Goal: Task Accomplishment & Management: Use online tool/utility

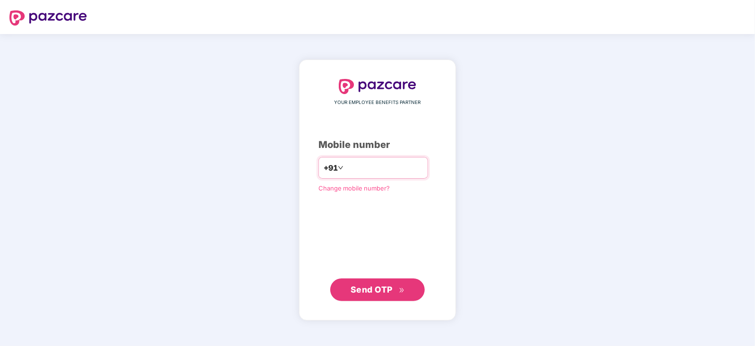
type input "**********"
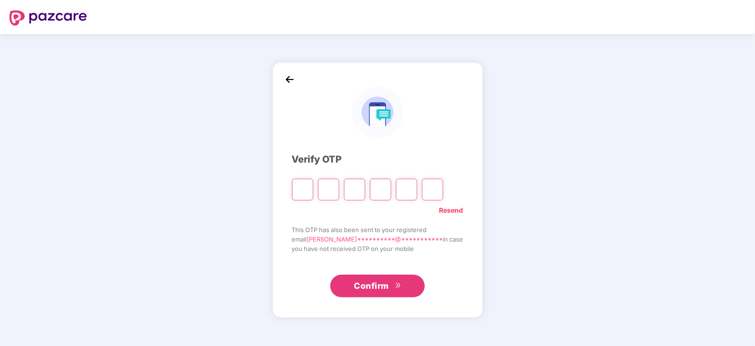
type input "*"
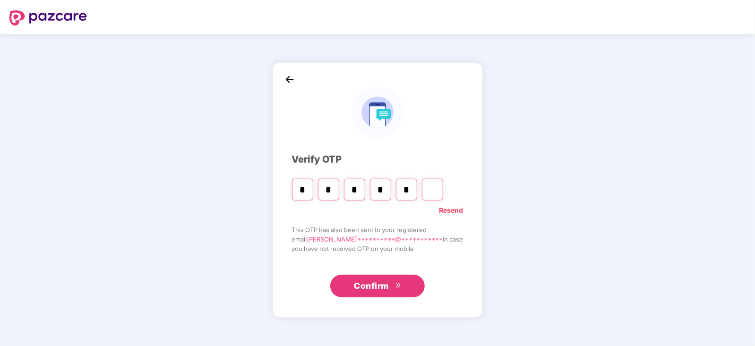
type input "*"
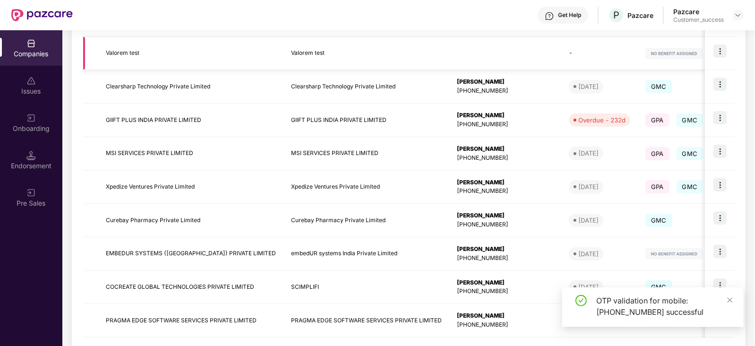
scroll to position [251, 0]
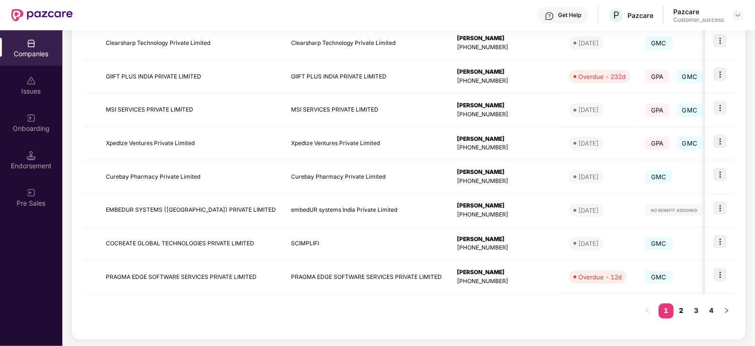
click at [687, 307] on link "2" at bounding box center [681, 311] width 15 height 14
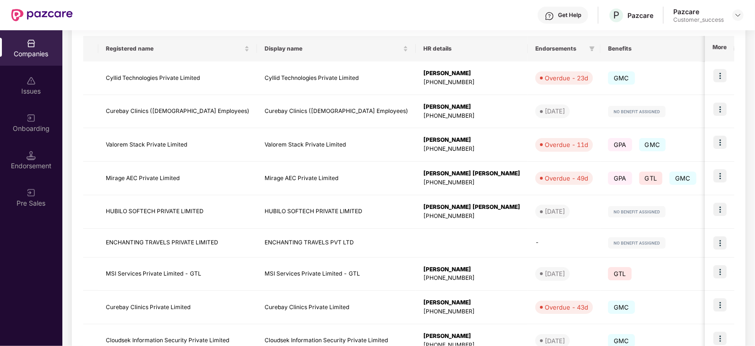
scroll to position [246, 0]
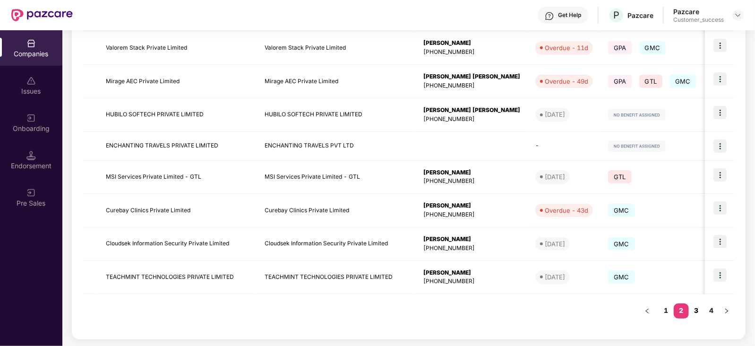
click at [697, 309] on link "3" at bounding box center [696, 311] width 15 height 14
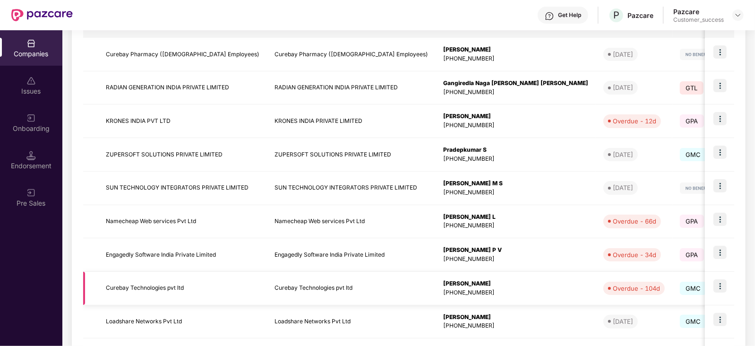
scroll to position [251, 0]
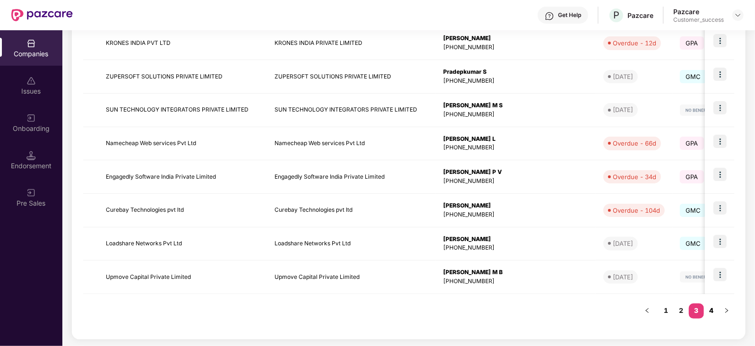
click at [710, 311] on link "4" at bounding box center [711, 311] width 15 height 14
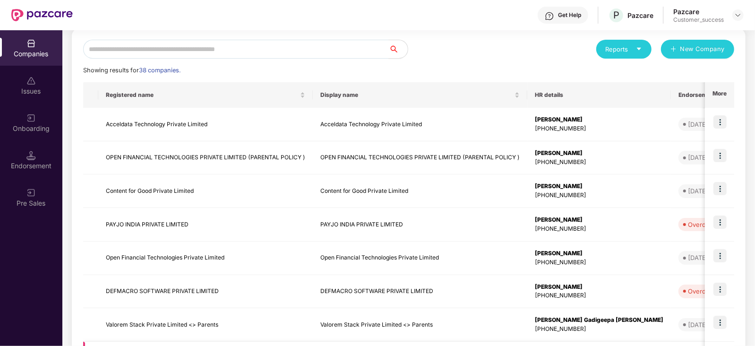
scroll to position [102, 0]
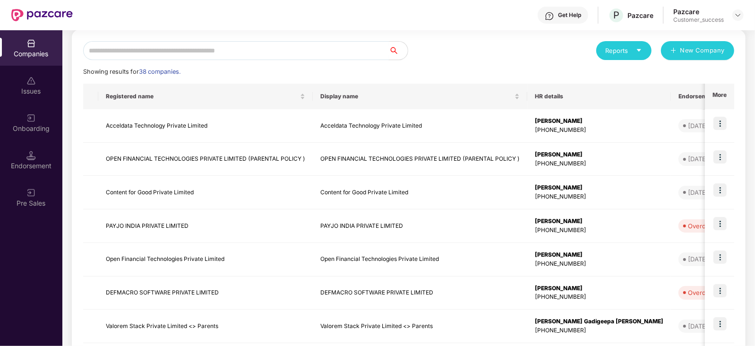
click at [230, 43] on input "text" at bounding box center [236, 50] width 306 height 19
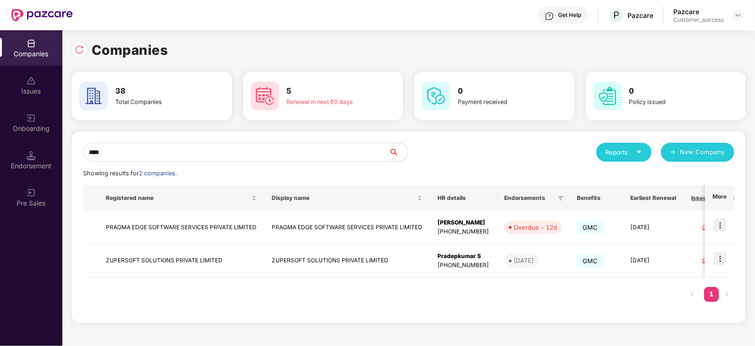
scroll to position [0, 0]
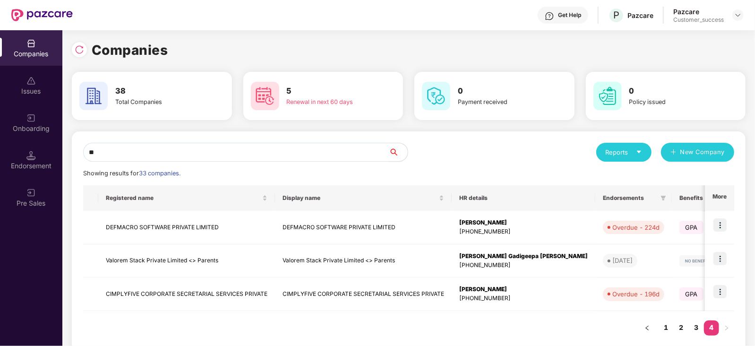
type input "*"
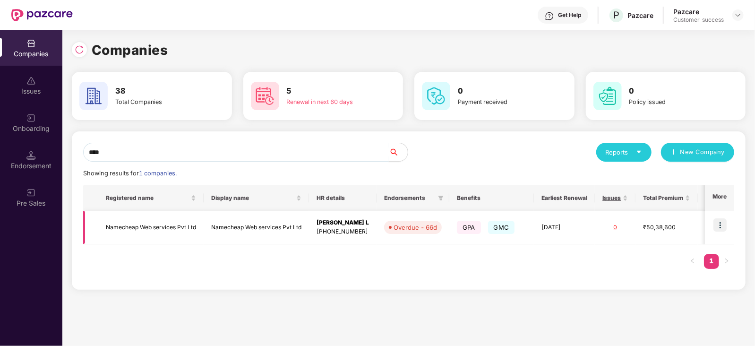
type input "****"
click at [725, 223] on img at bounding box center [720, 224] width 13 height 13
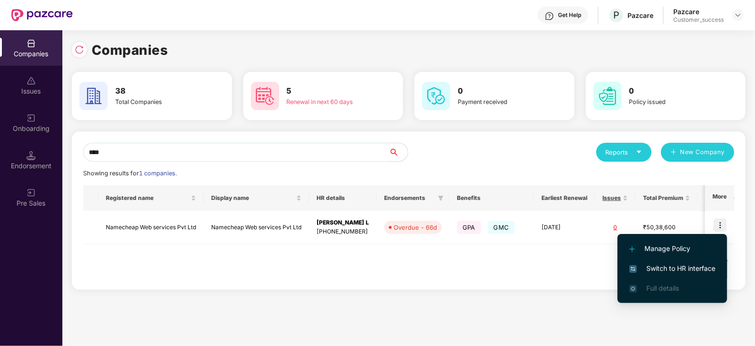
click at [669, 270] on span "Switch to HR interface" at bounding box center [673, 268] width 86 height 10
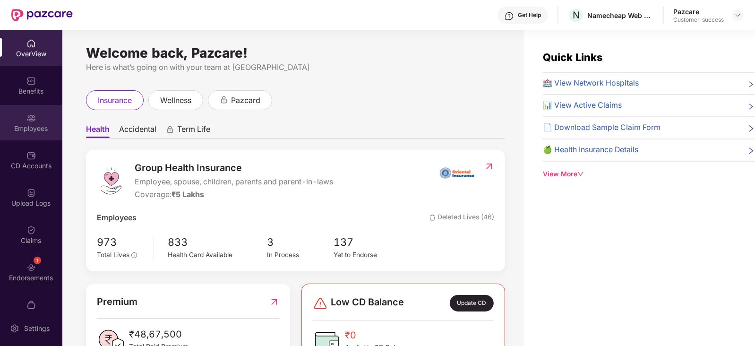
click at [28, 139] on div "Employees" at bounding box center [31, 122] width 62 height 35
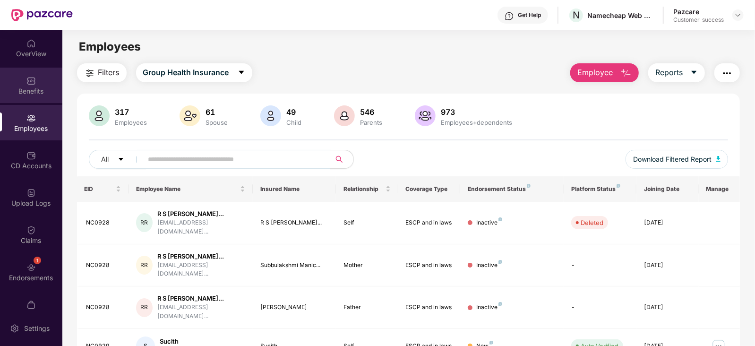
click at [22, 93] on div "Benefits" at bounding box center [31, 91] width 62 height 9
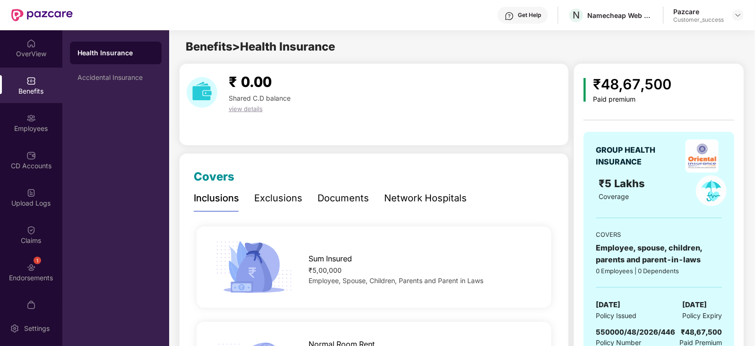
scroll to position [33, 0]
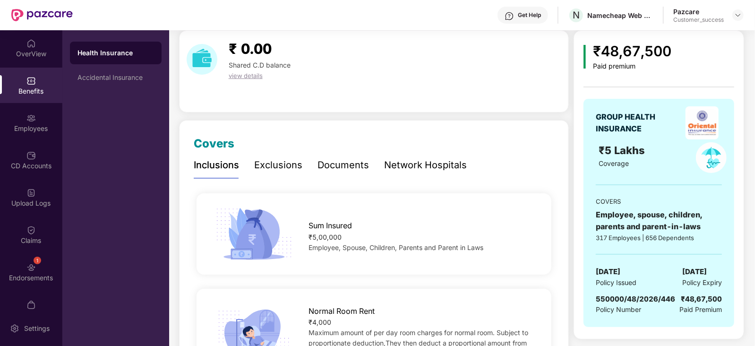
click at [344, 169] on div "Documents" at bounding box center [344, 165] width 52 height 15
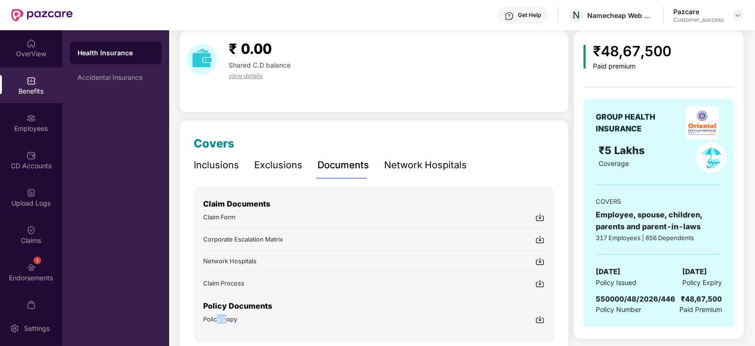
drag, startPoint x: 216, startPoint y: 317, endPoint x: 225, endPoint y: 318, distance: 9.5
click at [225, 318] on span "Policy Copy" at bounding box center [220, 319] width 34 height 8
click at [739, 13] on img at bounding box center [739, 15] width 8 height 8
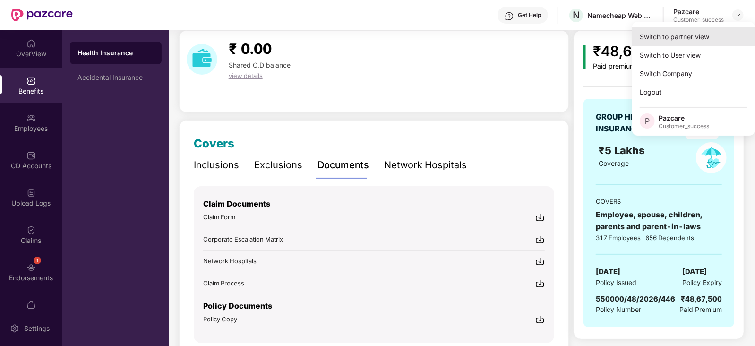
click at [707, 39] on div "Switch to partner view" at bounding box center [694, 36] width 123 height 18
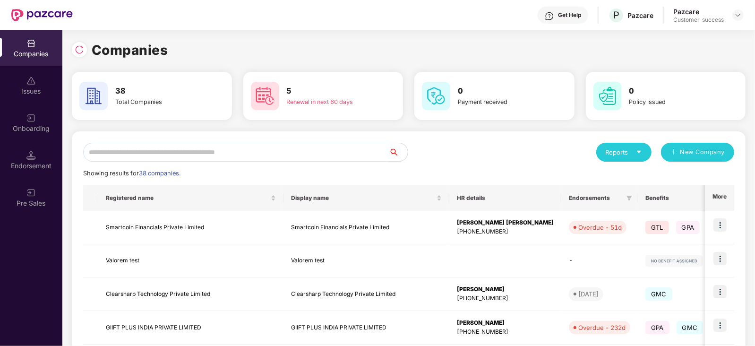
click at [276, 146] on input "text" at bounding box center [236, 152] width 306 height 19
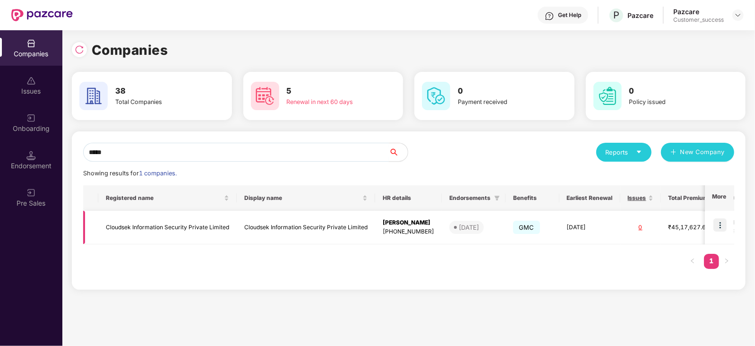
type input "*****"
click at [723, 221] on img at bounding box center [720, 224] width 13 height 13
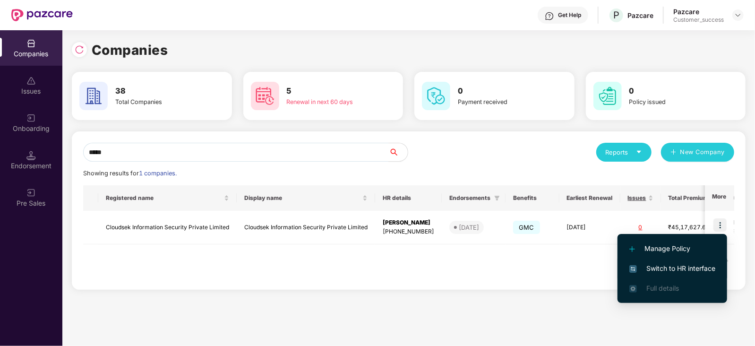
click at [682, 264] on span "Switch to HR interface" at bounding box center [673, 268] width 86 height 10
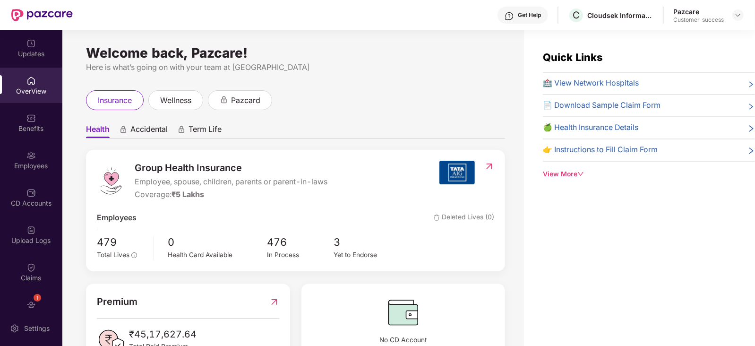
click at [31, 165] on div "Employees" at bounding box center [31, 165] width 62 height 9
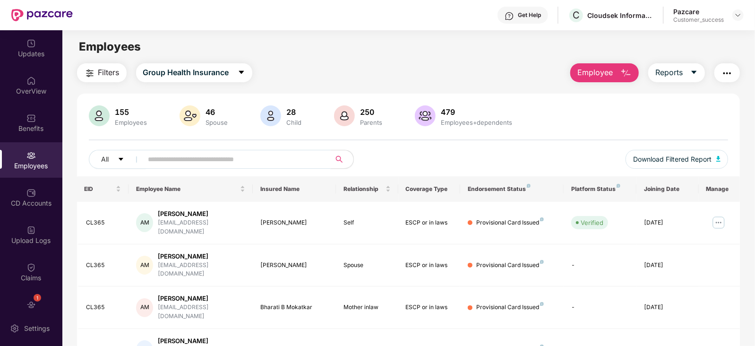
click at [177, 158] on input "text" at bounding box center [233, 159] width 170 height 14
paste input "*****"
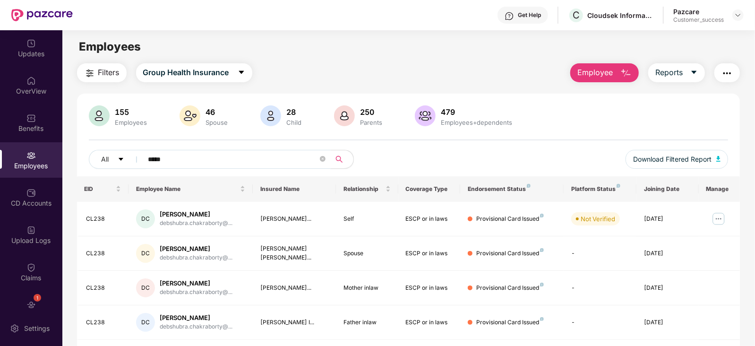
scroll to position [30, 0]
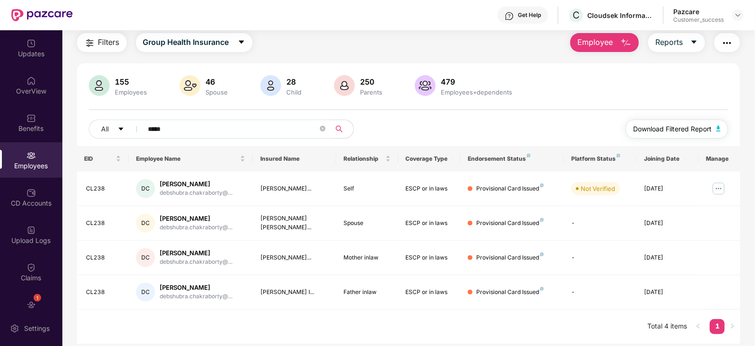
click at [685, 129] on span "Download Filtered Report" at bounding box center [673, 129] width 78 height 10
click at [204, 124] on input "*****" at bounding box center [233, 129] width 170 height 14
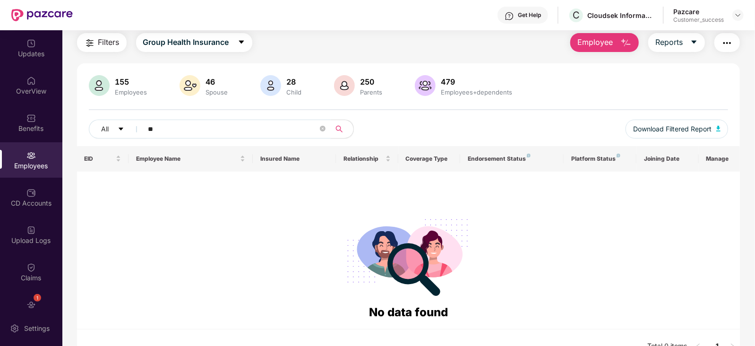
type input "*"
type input "**********"
click at [740, 18] on img at bounding box center [739, 15] width 8 height 8
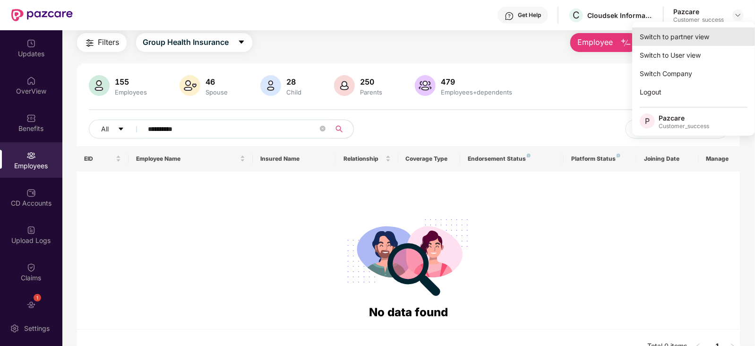
click at [702, 32] on div "Switch to partner view" at bounding box center [694, 36] width 123 height 18
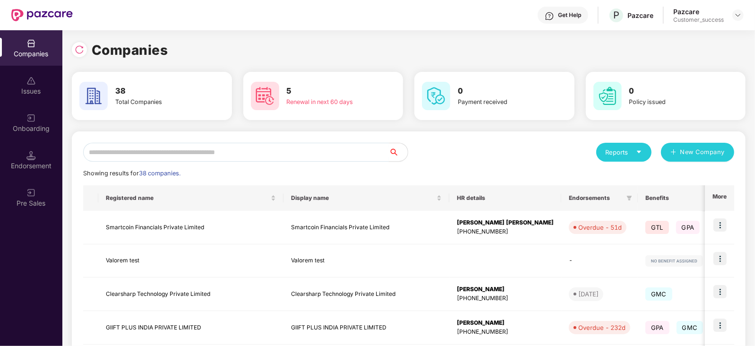
click at [265, 152] on input "text" at bounding box center [236, 152] width 306 height 19
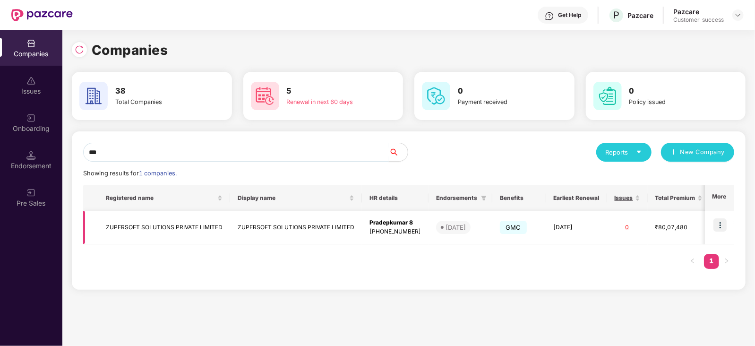
type input "***"
click at [723, 222] on img at bounding box center [720, 224] width 13 height 13
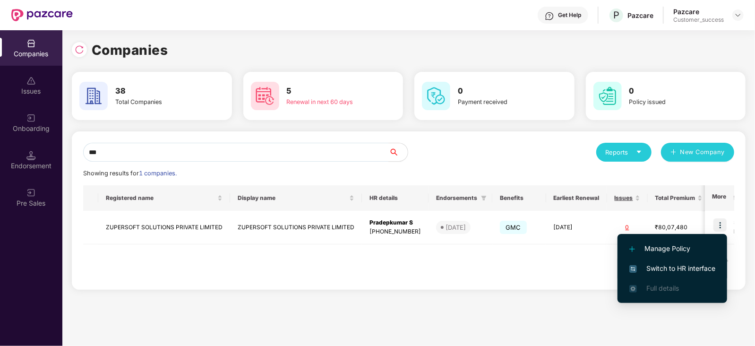
click at [669, 265] on span "Switch to HR interface" at bounding box center [673, 268] width 86 height 10
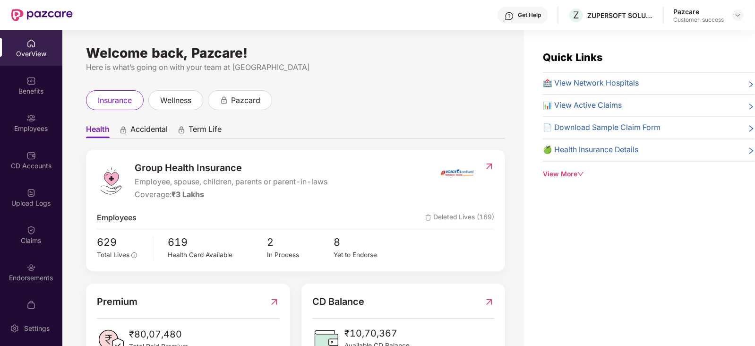
click at [17, 233] on div "Claims" at bounding box center [31, 234] width 62 height 35
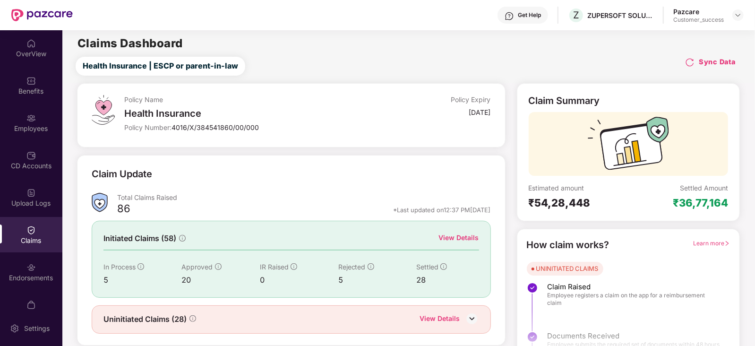
click at [468, 235] on div "View Details" at bounding box center [459, 238] width 40 height 10
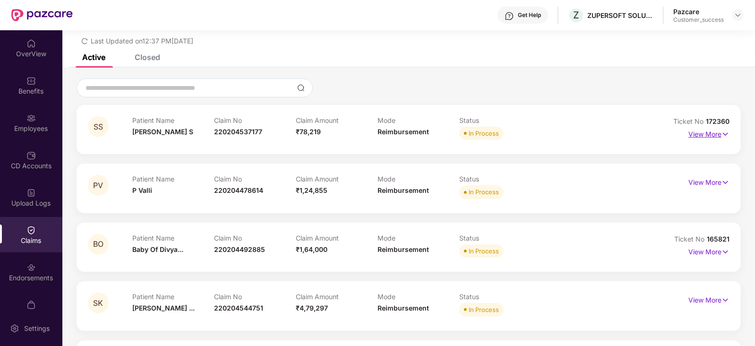
click at [724, 132] on img at bounding box center [726, 134] width 8 height 10
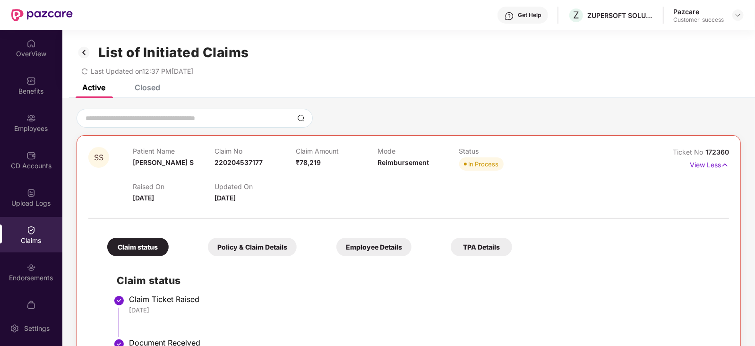
scroll to position [78, 0]
